Goal: Navigation & Orientation: Find specific page/section

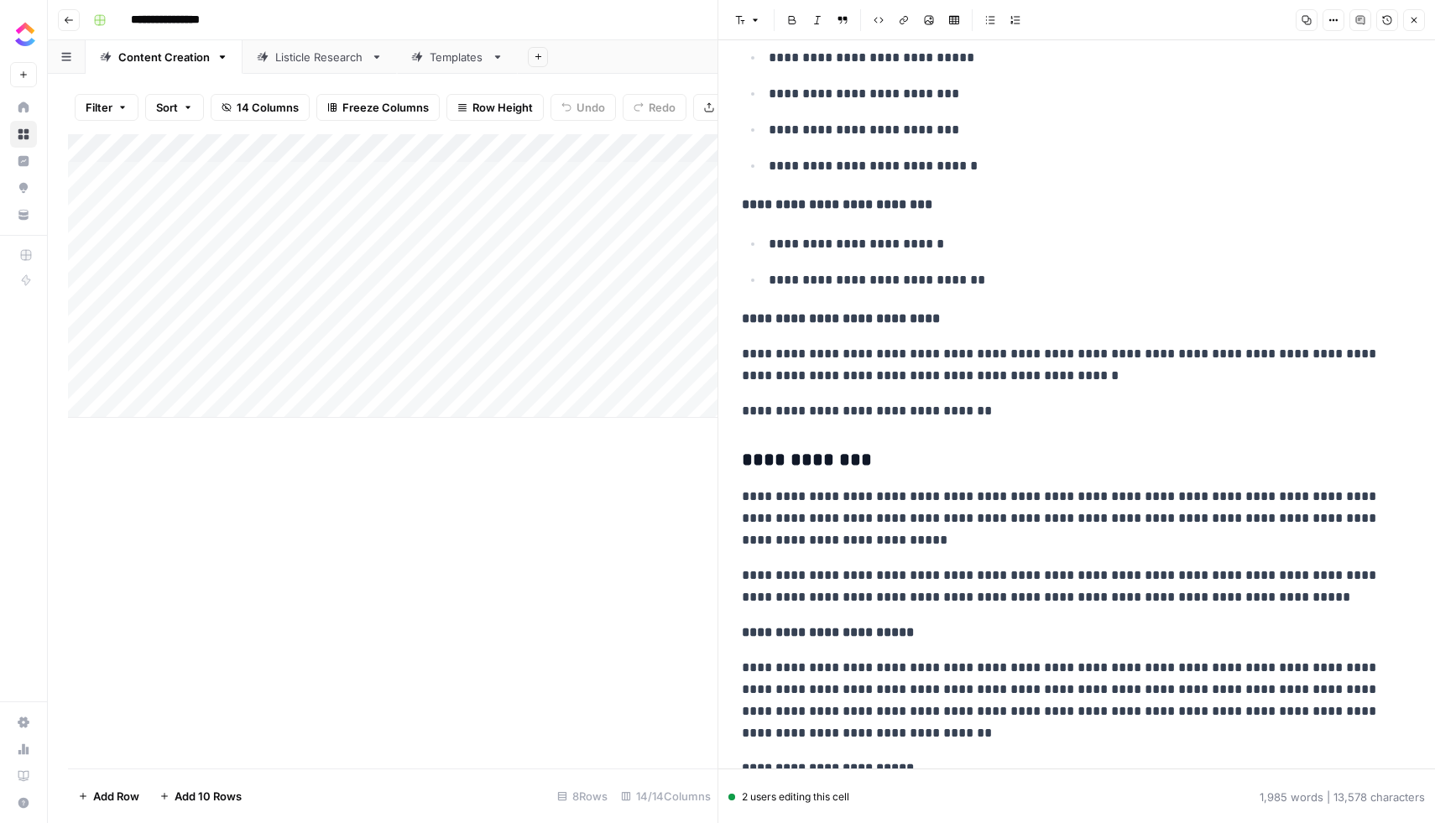
scroll to position [1605, 0]
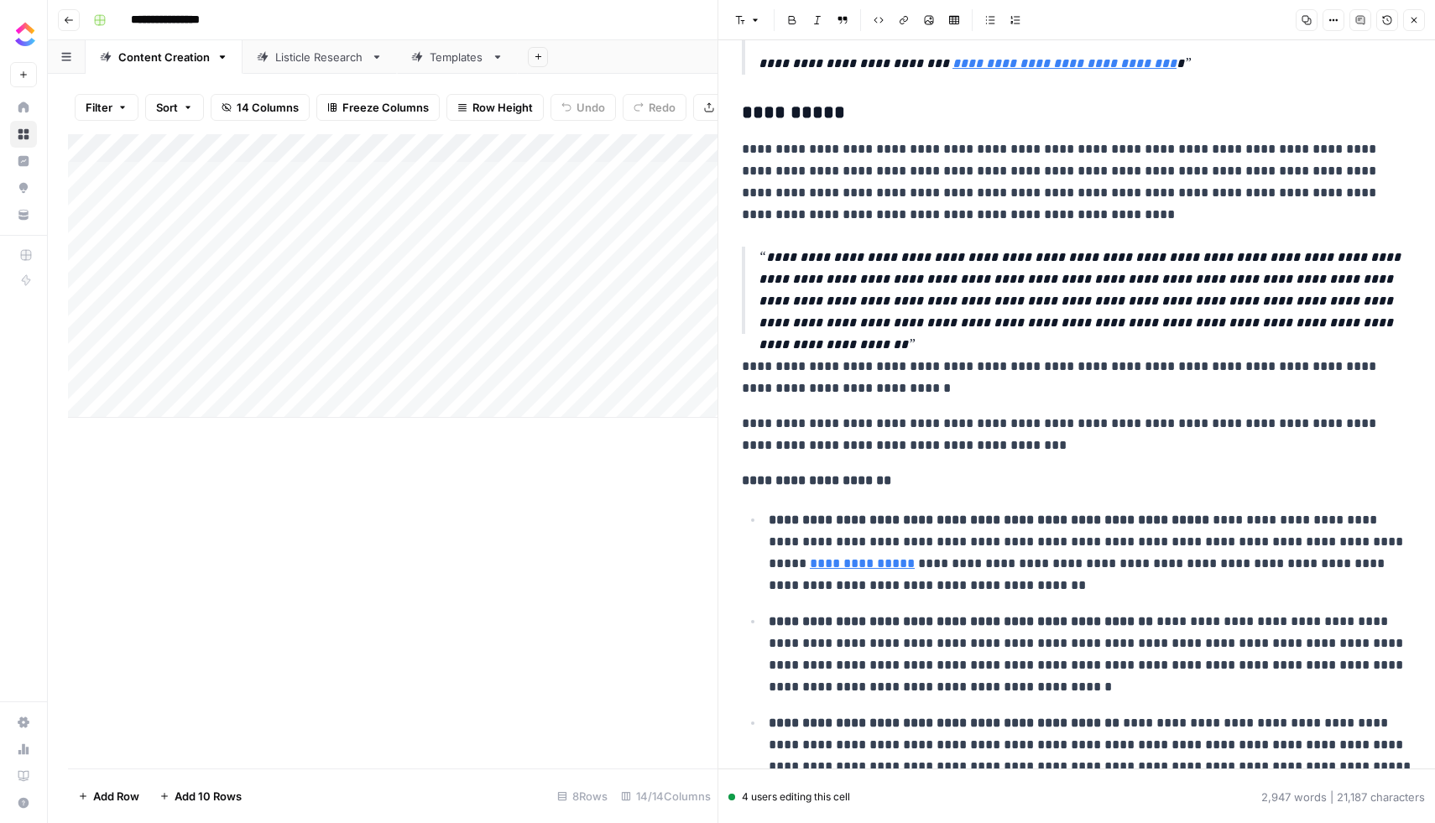
scroll to position [1380, 0]
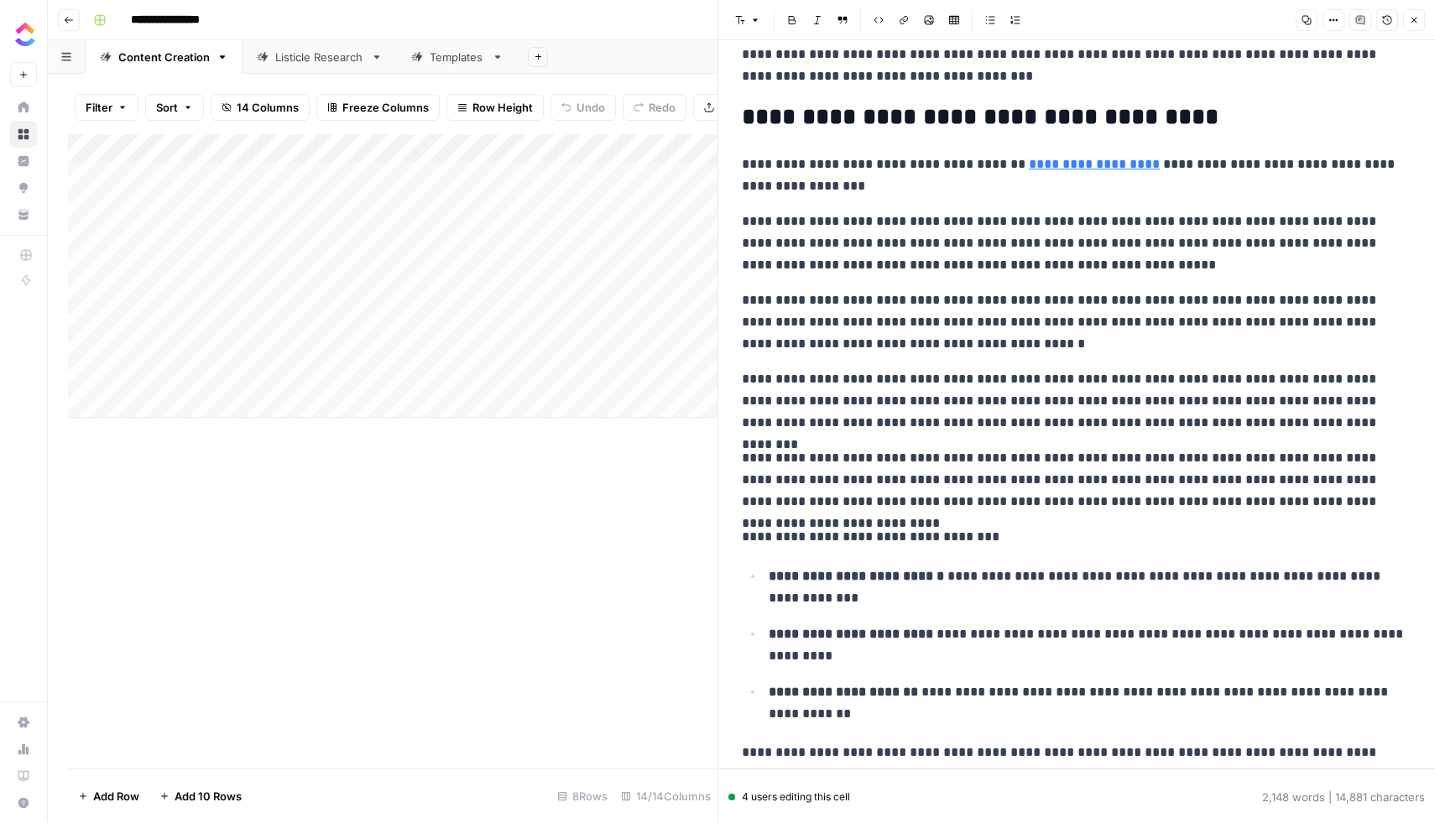
scroll to position [3376, 0]
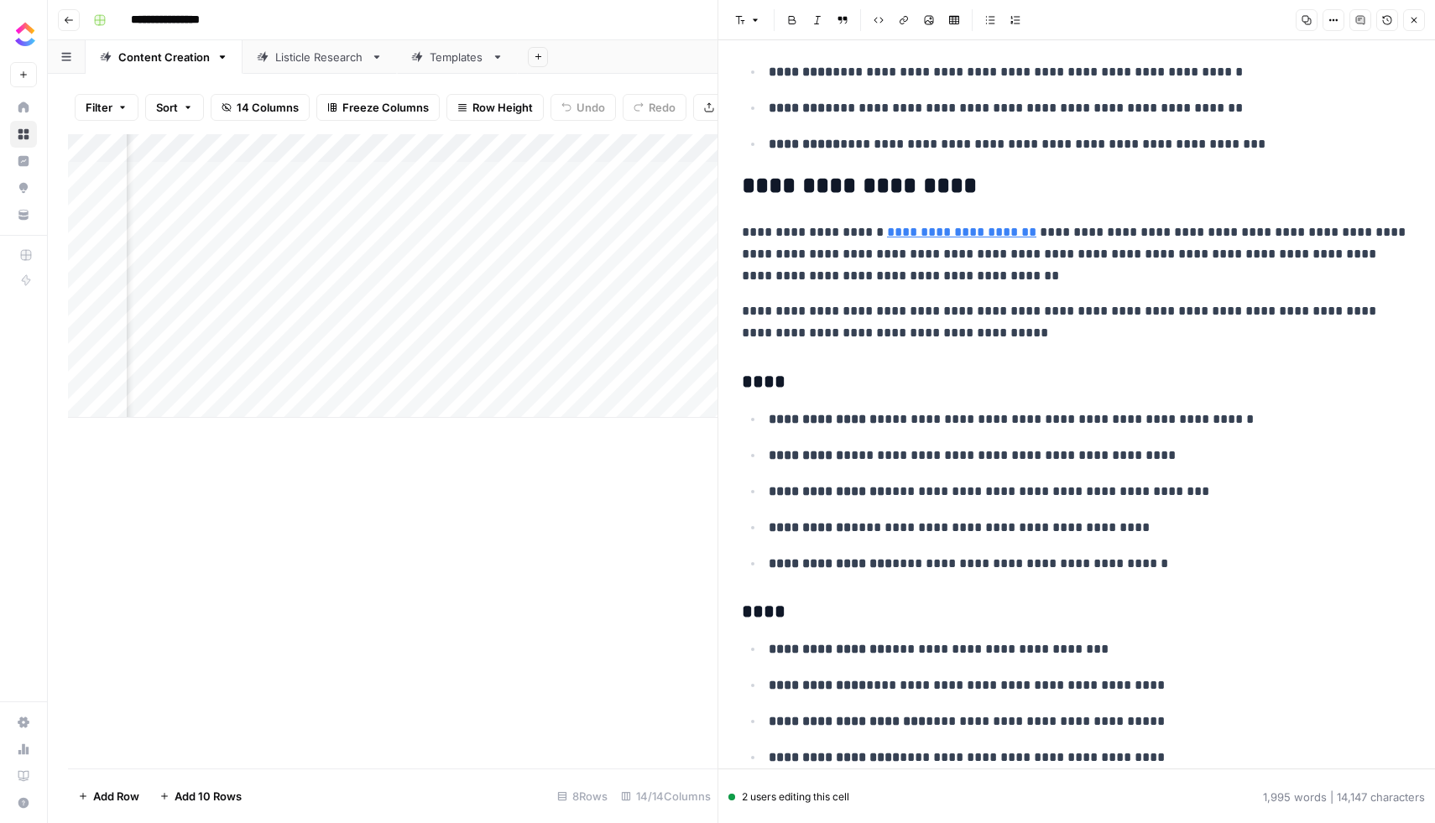
scroll to position [0, 1416]
click at [603, 264] on div "Add Column" at bounding box center [393, 276] width 650 height 284
